Goal: Transaction & Acquisition: Purchase product/service

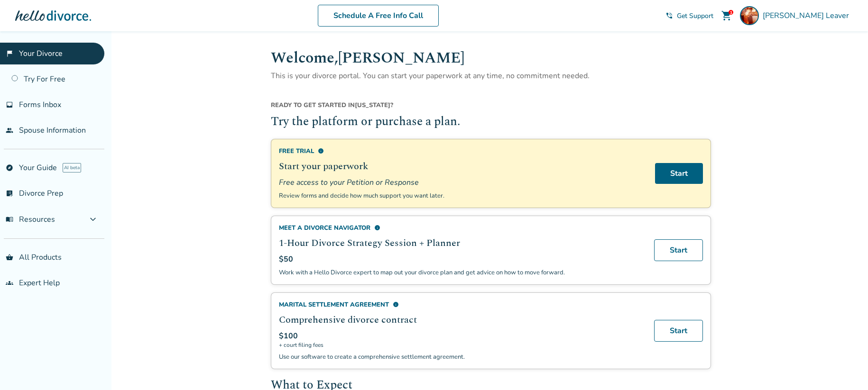
click at [732, 13] on span "shopping_cart" at bounding box center [726, 15] width 11 height 11
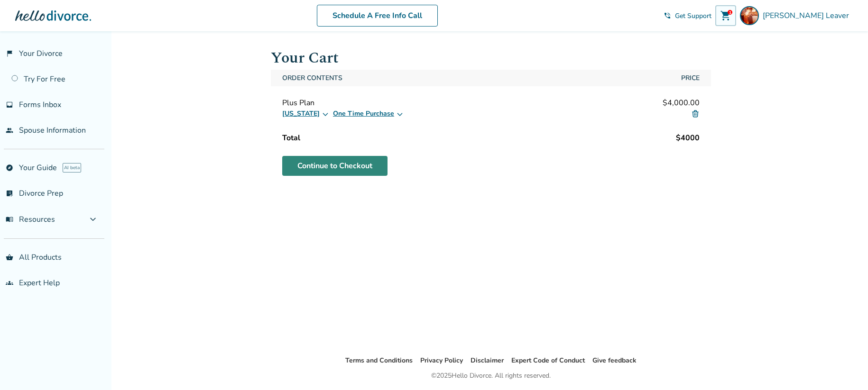
click at [352, 169] on link "Continue to Checkout" at bounding box center [334, 166] width 105 height 20
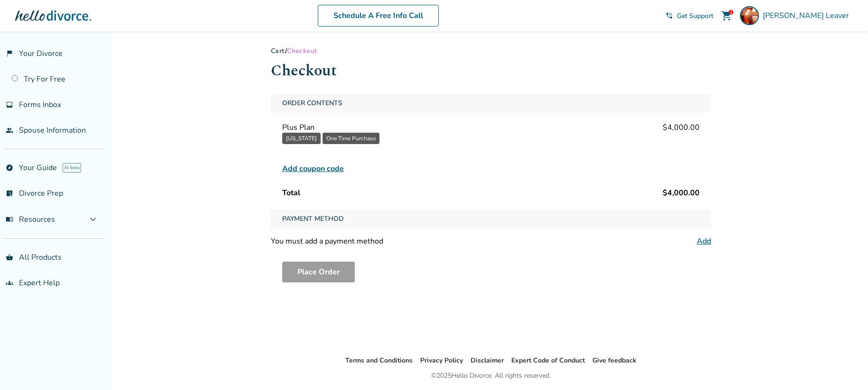
click at [304, 165] on span "Add coupon code" at bounding box center [313, 168] width 62 height 11
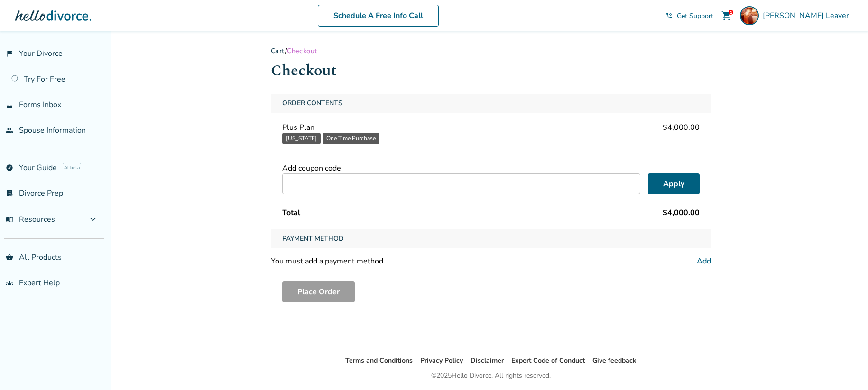
click at [320, 184] on input "text" at bounding box center [461, 184] width 358 height 21
type input "******"
click at [664, 176] on button "Apply" at bounding box center [674, 184] width 52 height 21
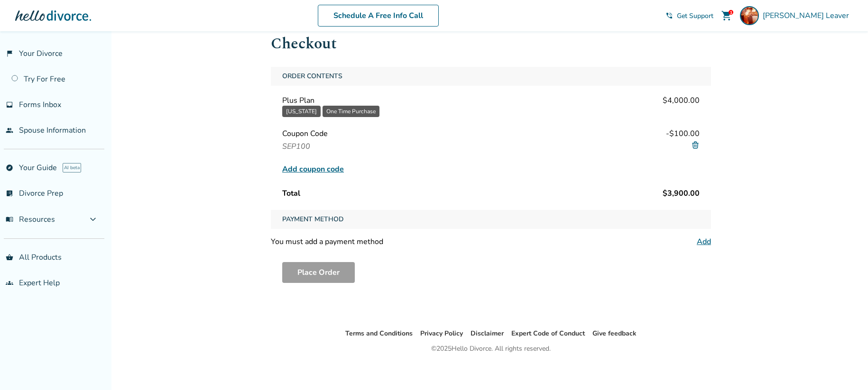
scroll to position [31, 0]
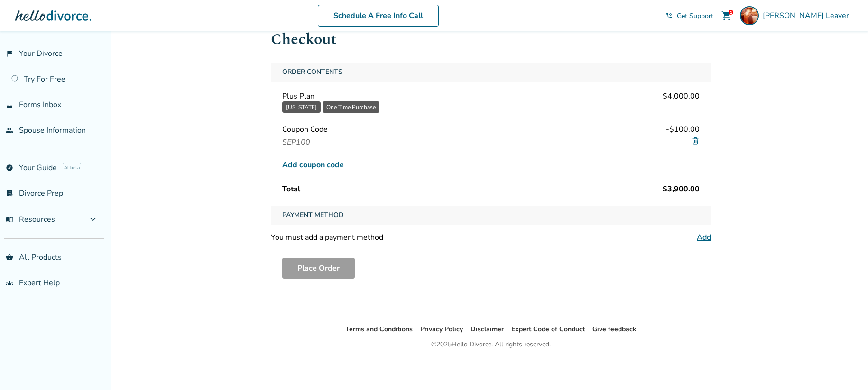
click at [707, 236] on link "Add" at bounding box center [704, 237] width 14 height 10
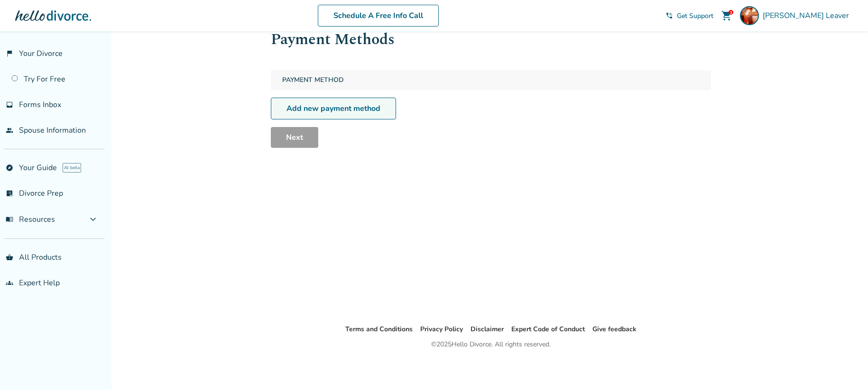
click at [339, 112] on link "Add new payment method" at bounding box center [333, 109] width 125 height 22
select select "**"
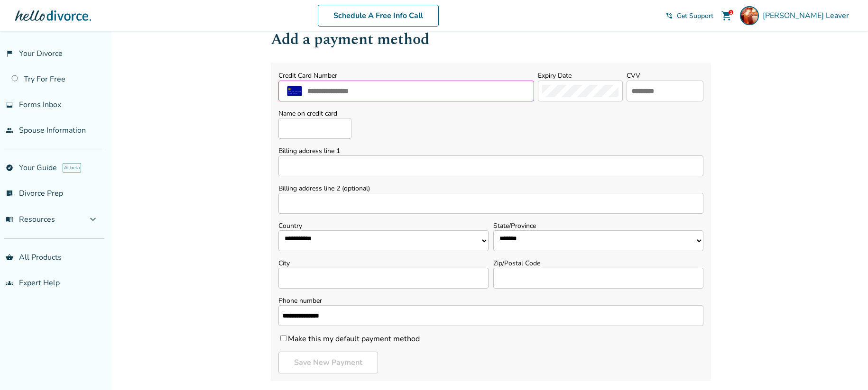
click at [354, 92] on input "text" at bounding box center [417, 91] width 223 height 12
type input "**********"
click at [649, 89] on input "text" at bounding box center [665, 91] width 68 height 12
type input "***"
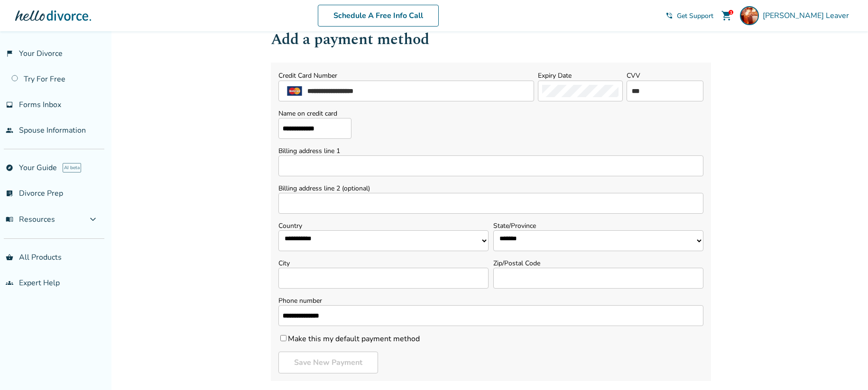
click at [399, 162] on input "Billing address line 1" at bounding box center [490, 166] width 425 height 21
type input "**********"
select select "**"
type input "*******"
type input "*****"
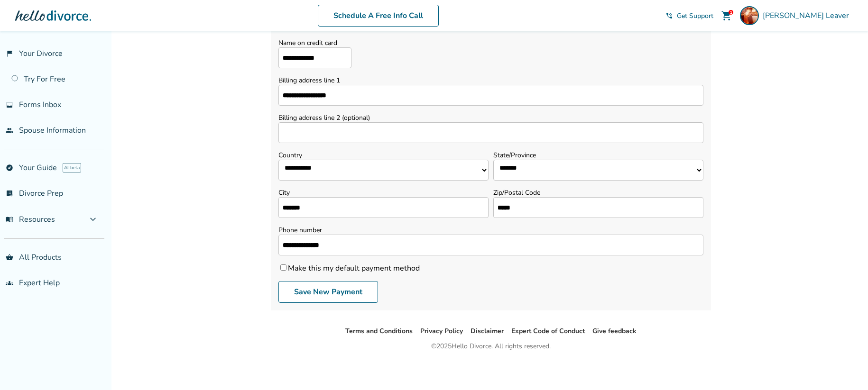
scroll to position [104, 0]
click at [377, 266] on label "Make this my default payment method" at bounding box center [348, 266] width 141 height 10
click at [346, 290] on button "Save New Payment" at bounding box center [328, 290] width 100 height 22
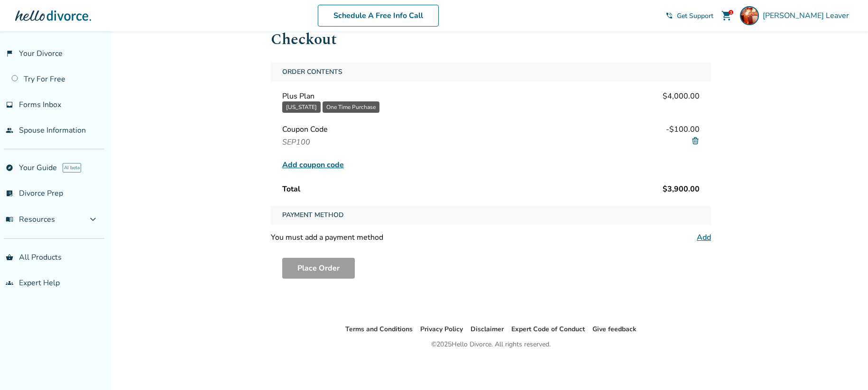
scroll to position [97, 0]
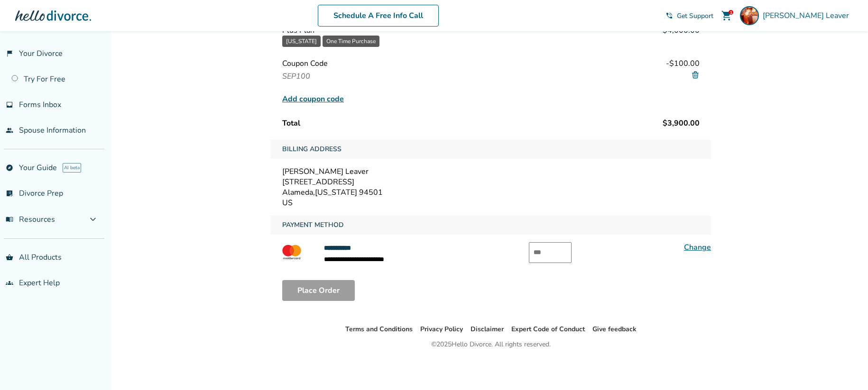
click at [552, 256] on input "text" at bounding box center [550, 252] width 43 height 21
type input "***"
click at [473, 293] on div "Place Order" at bounding box center [491, 291] width 440 height 36
click at [326, 294] on button "Place Order" at bounding box center [318, 290] width 73 height 21
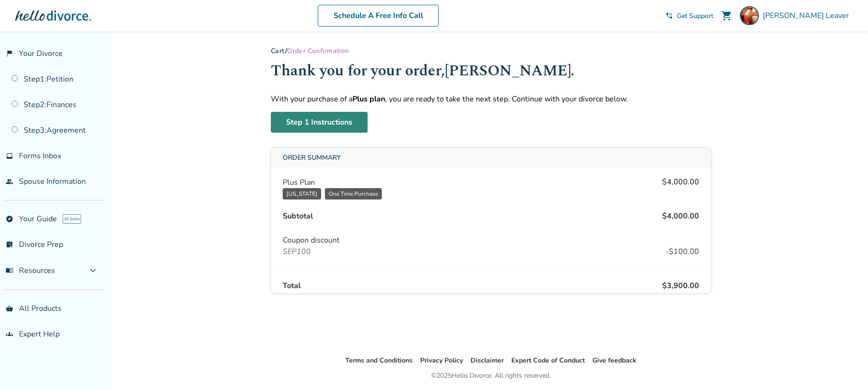
click at [321, 117] on link "Step 1 Instructions" at bounding box center [319, 122] width 97 height 21
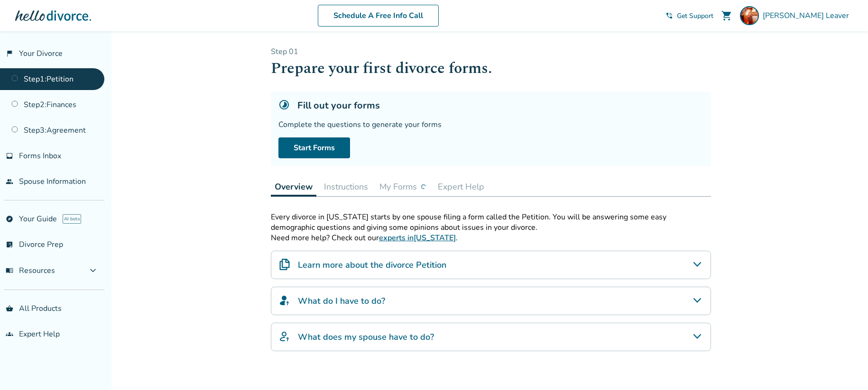
click at [414, 261] on h4 "Learn more about the divorce Petition" at bounding box center [372, 265] width 148 height 12
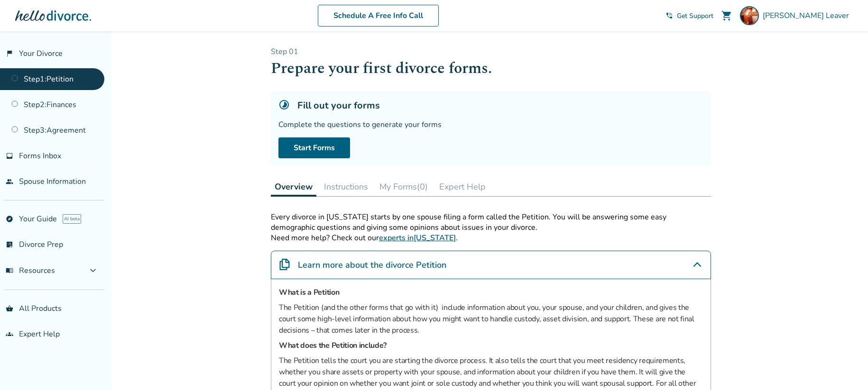
click at [414, 261] on h4 "Learn more about the divorce Petition" at bounding box center [372, 265] width 148 height 12
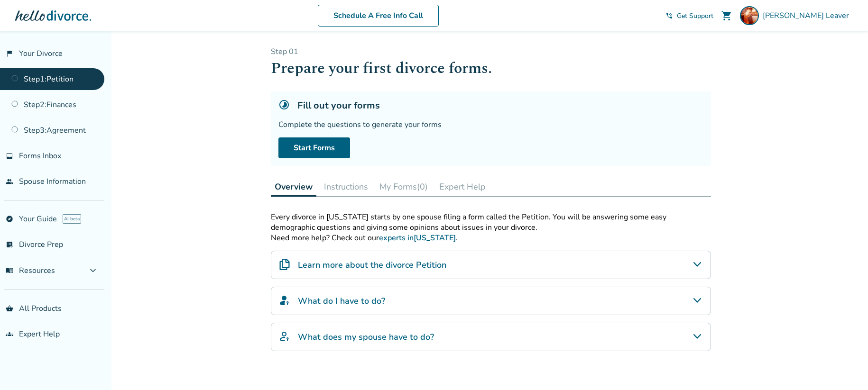
click at [403, 285] on div "Every divorce in [US_STATE] starts by one spouse filing a form called the Petit…" at bounding box center [491, 281] width 440 height 139
click at [401, 295] on div "What do I have to do?" at bounding box center [491, 301] width 440 height 28
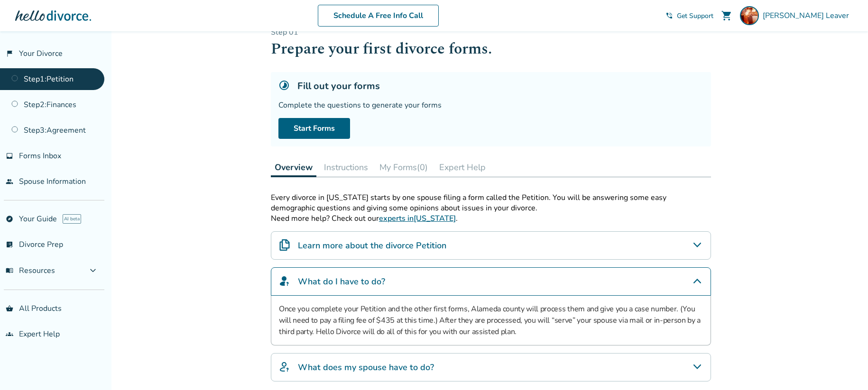
scroll to position [87, 0]
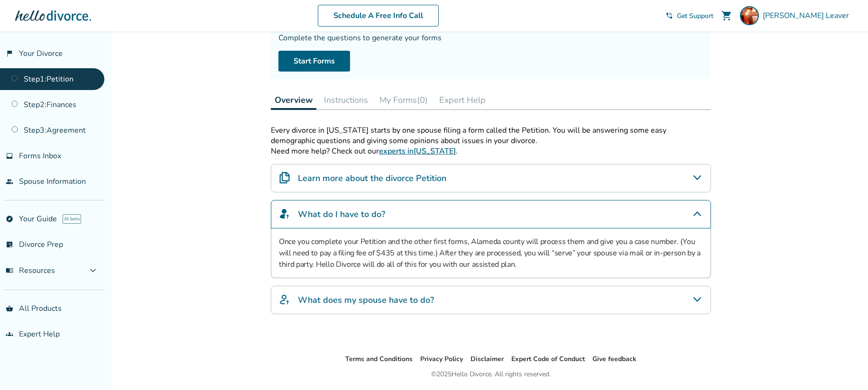
click at [520, 215] on div "What do I have to do?" at bounding box center [491, 214] width 440 height 28
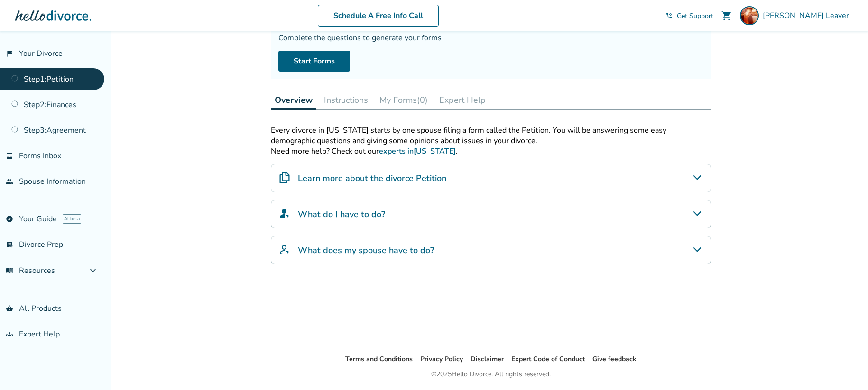
click at [492, 247] on div "What does my spouse have to do?" at bounding box center [491, 250] width 440 height 28
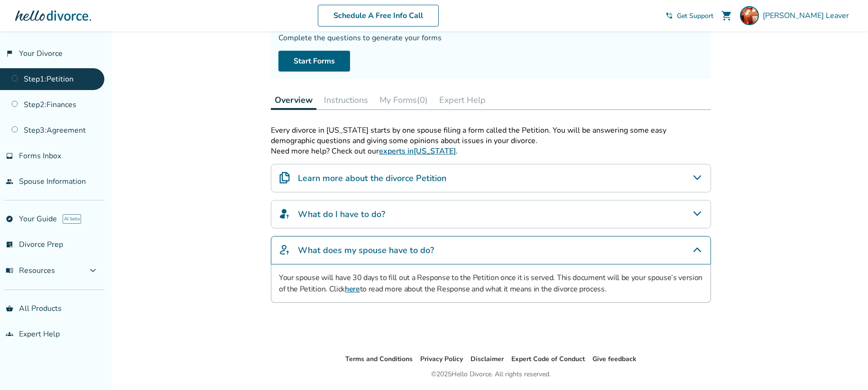
click at [489, 248] on div "What does my spouse have to do?" at bounding box center [491, 250] width 440 height 28
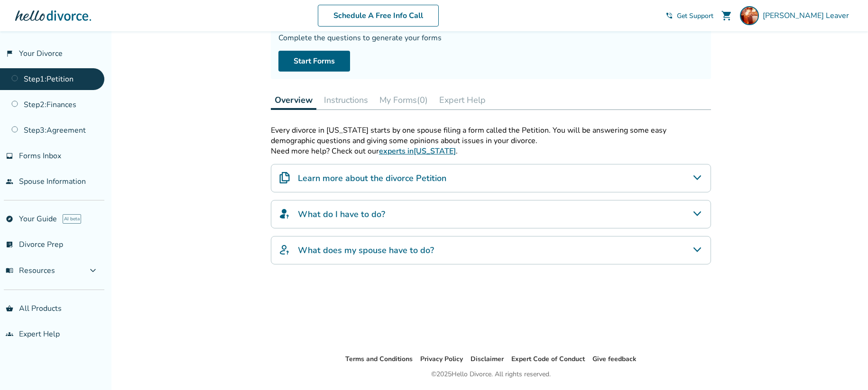
click at [350, 178] on h4 "Learn more about the divorce Petition" at bounding box center [372, 178] width 148 height 12
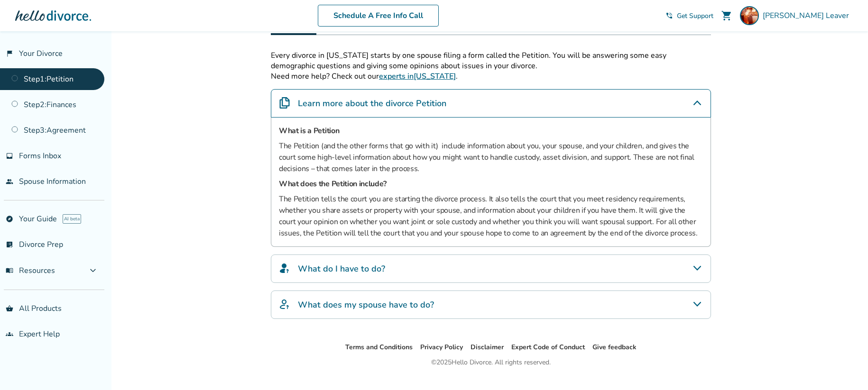
scroll to position [162, 0]
click at [470, 149] on p "The Petition (and the other forms that go with it) include information about yo…" at bounding box center [491, 157] width 424 height 34
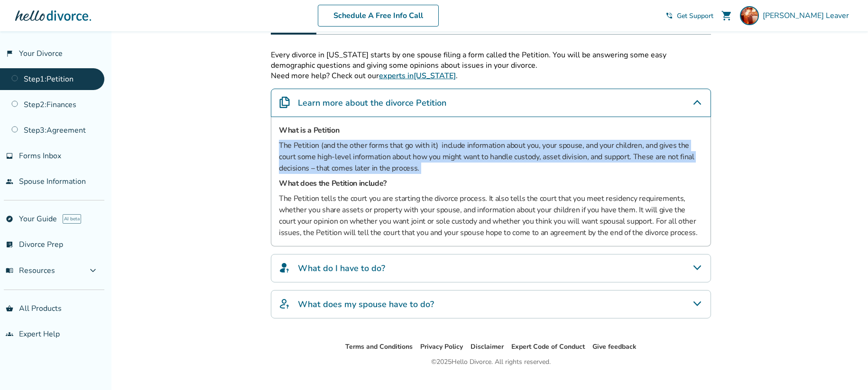
click at [470, 149] on p "The Petition (and the other forms that go with it) include information about yo…" at bounding box center [491, 157] width 424 height 34
click at [456, 163] on p "The Petition (and the other forms that go with it) include information about yo…" at bounding box center [491, 157] width 424 height 34
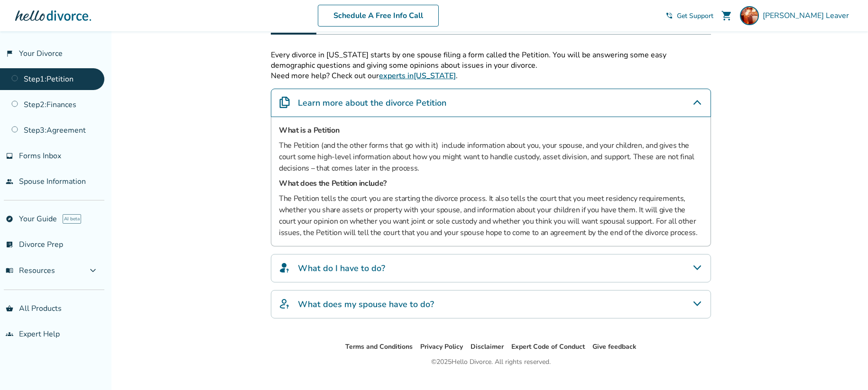
click at [430, 209] on p "The Petition tells the court you are starting the divorce process. It also tell…" at bounding box center [491, 216] width 424 height 46
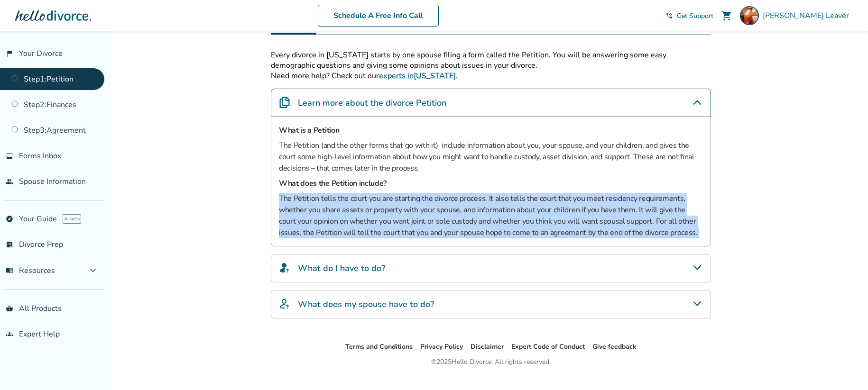
click at [429, 209] on p "The Petition tells the court you are starting the divorce process. It also tell…" at bounding box center [491, 216] width 424 height 46
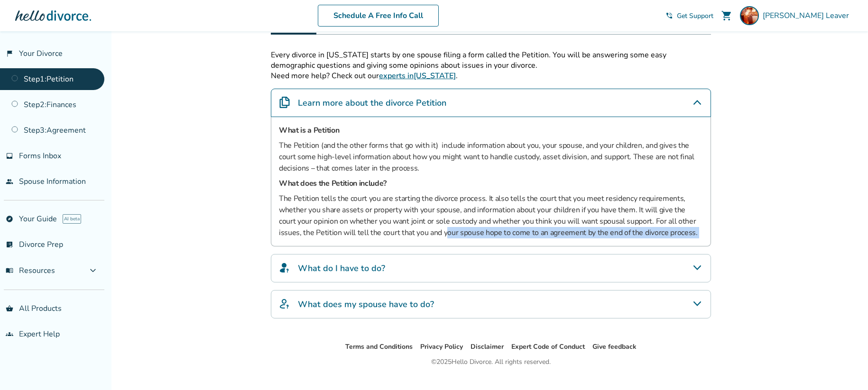
click at [422, 232] on p "The Petition tells the court you are starting the divorce process. It also tell…" at bounding box center [491, 216] width 424 height 46
click at [426, 111] on div "Learn more about the divorce Petition" at bounding box center [491, 103] width 440 height 28
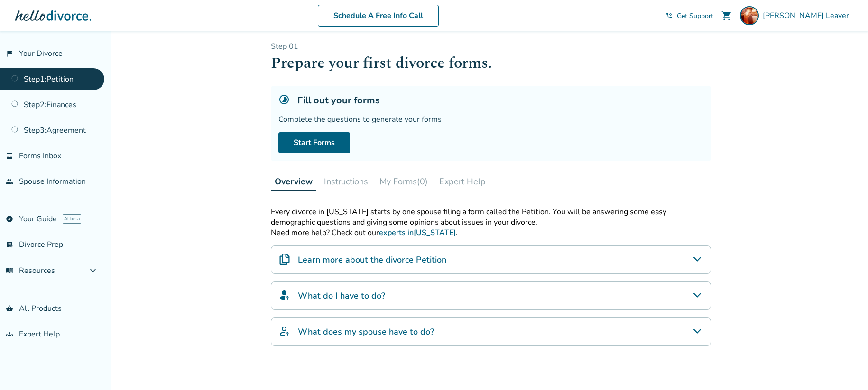
scroll to position [0, 0]
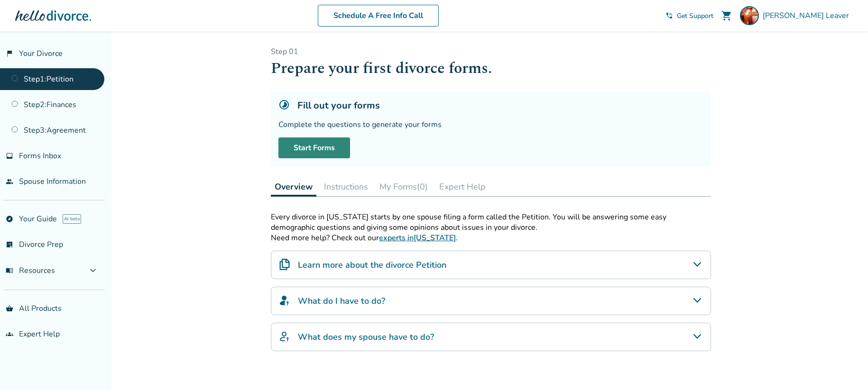
click at [334, 150] on link "Start Forms" at bounding box center [314, 148] width 72 height 21
